Goal: Information Seeking & Learning: Learn about a topic

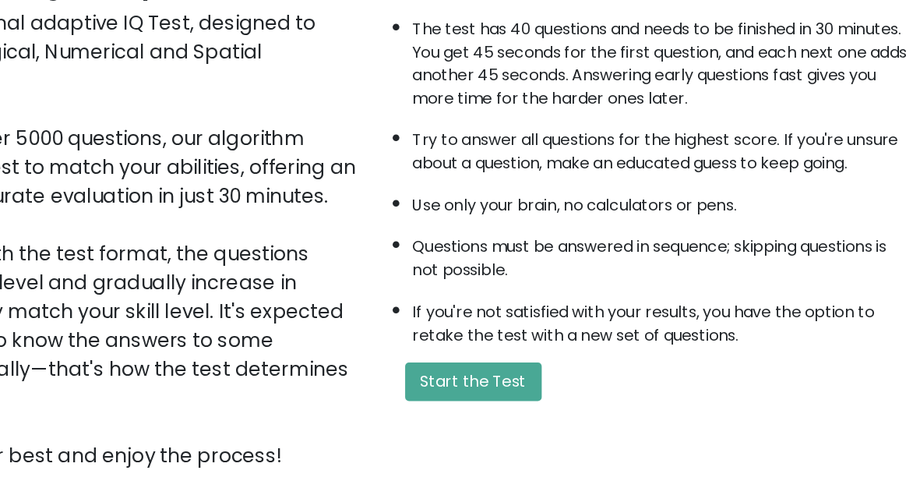
scroll to position [111, 0]
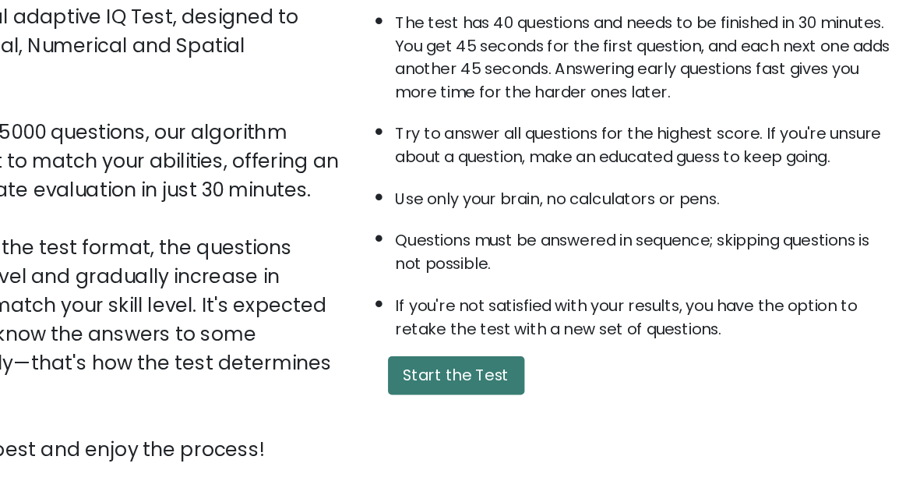
click at [532, 367] on button "Start the Test" at bounding box center [544, 382] width 111 height 31
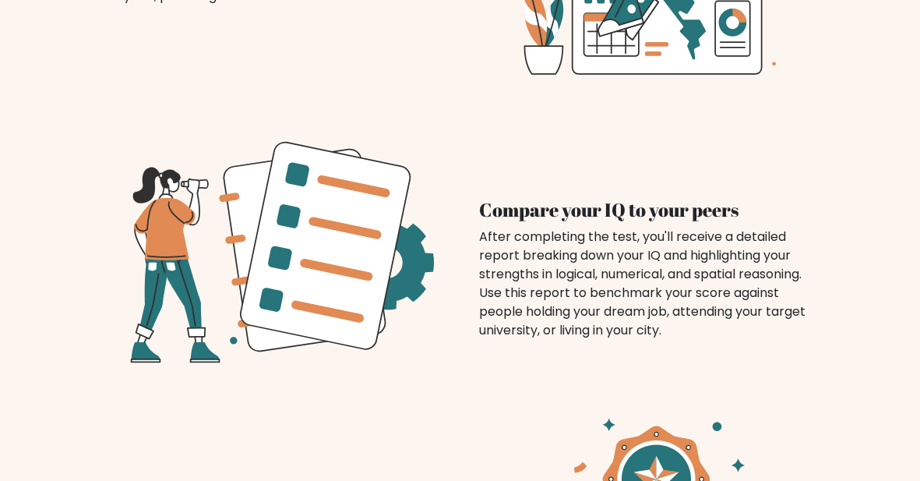
scroll to position [1217, 0]
